Goal: Task Accomplishment & Management: Manage account settings

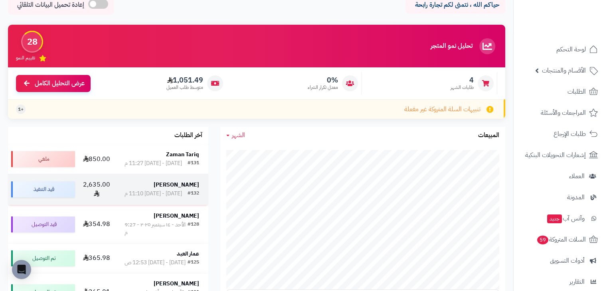
scroll to position [40, 0]
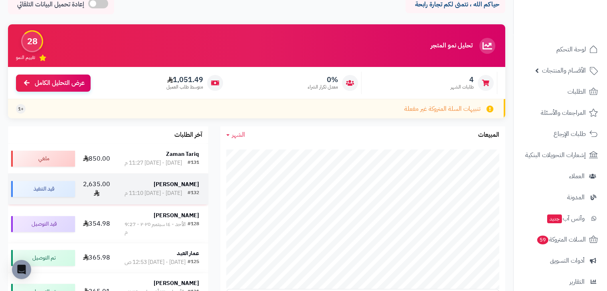
click at [112, 194] on td "2,635.00" at bounding box center [96, 189] width 37 height 31
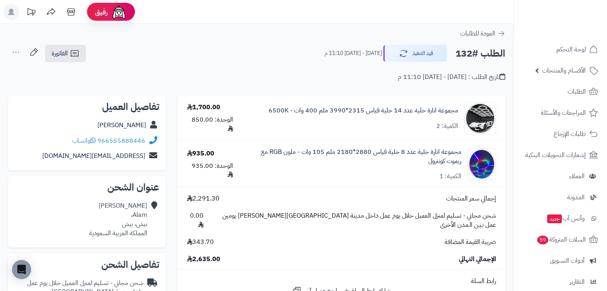
scroll to position [80, 0]
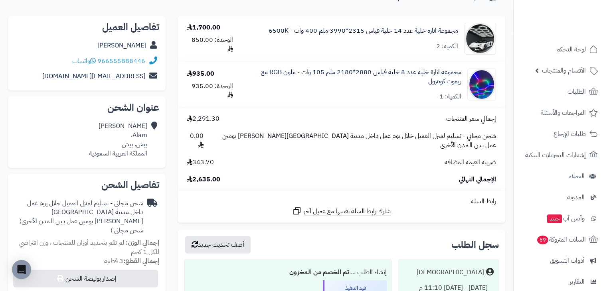
click at [128, 148] on div "Hany Alraimi Alam، بيش، بيش المملكة العربية السعودية" at bounding box center [118, 140] width 58 height 36
click at [127, 148] on div "Hany Alraimi Alam، بيش، بيش المملكة العربية السعودية" at bounding box center [118, 140] width 58 height 36
copy div "بيش"
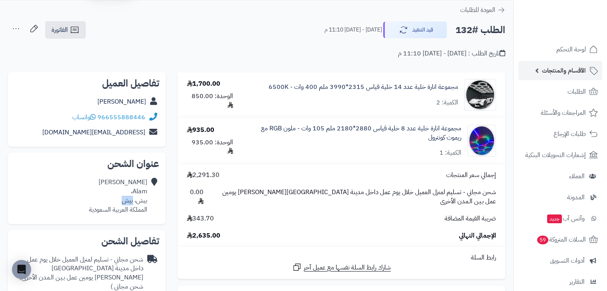
scroll to position [0, 0]
